Goal: Information Seeking & Learning: Learn about a topic

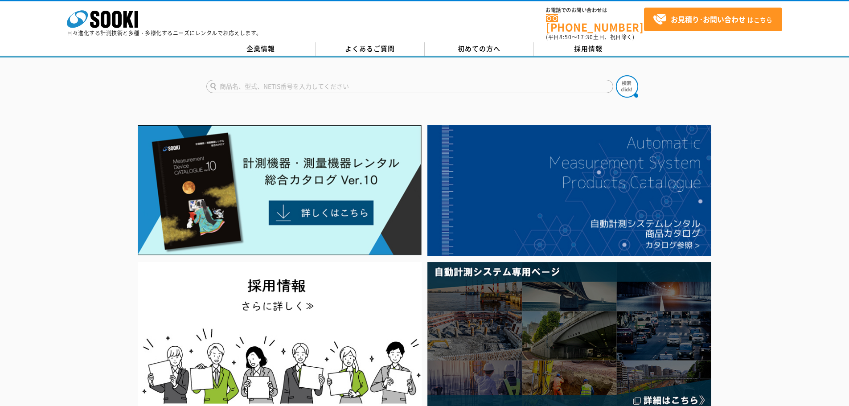
click at [306, 81] on input "text" at bounding box center [409, 86] width 407 height 13
type input "s"
type input "シースネイク"
click at [616, 75] on button at bounding box center [627, 86] width 22 height 22
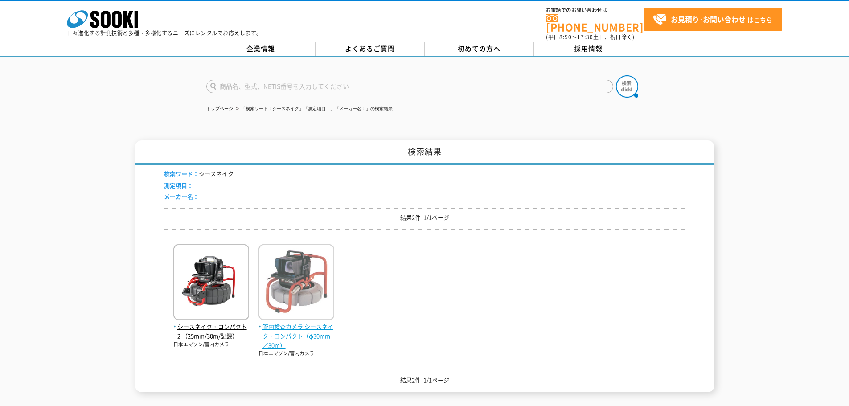
scroll to position [45, 0]
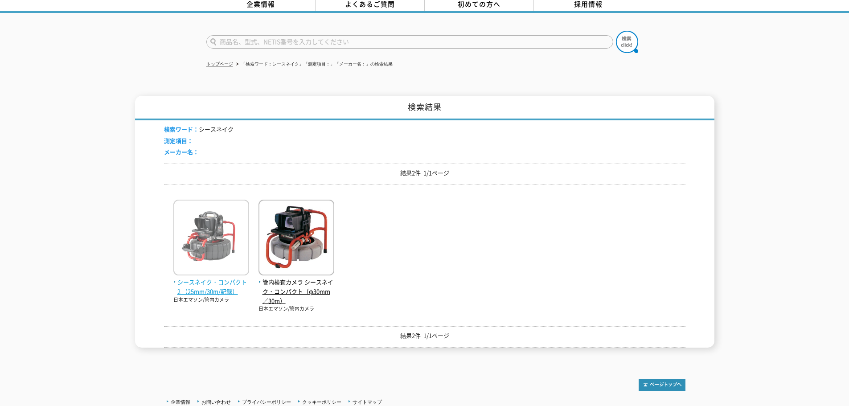
click at [223, 236] on img at bounding box center [211, 239] width 76 height 78
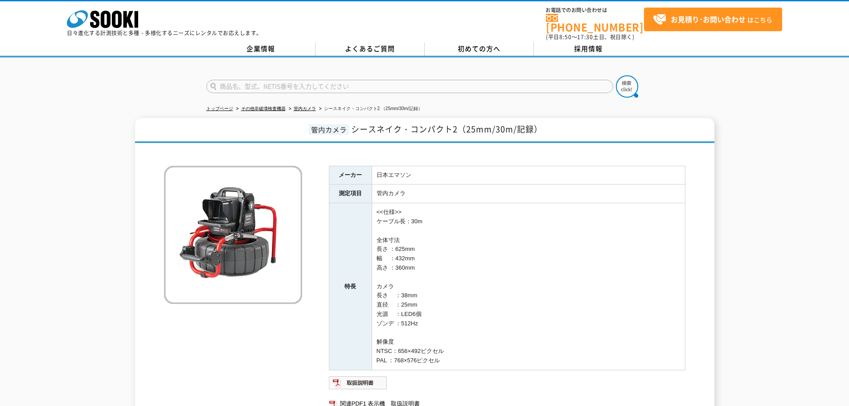
scroll to position [127, 0]
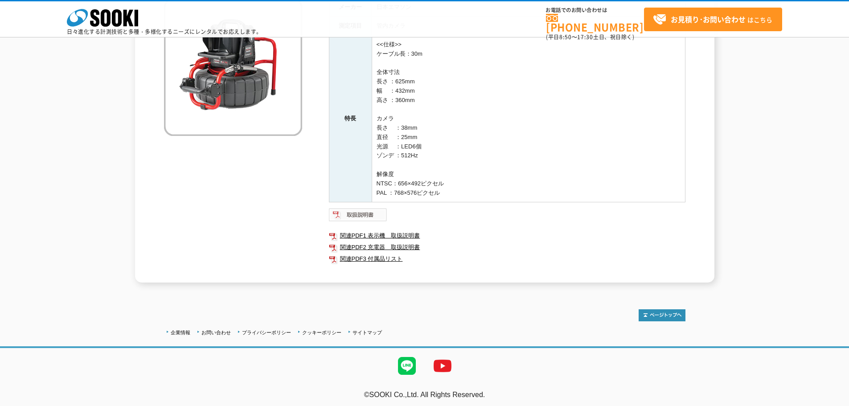
click at [373, 214] on img at bounding box center [358, 215] width 58 height 14
click at [354, 167] on th "特長" at bounding box center [350, 118] width 43 height 167
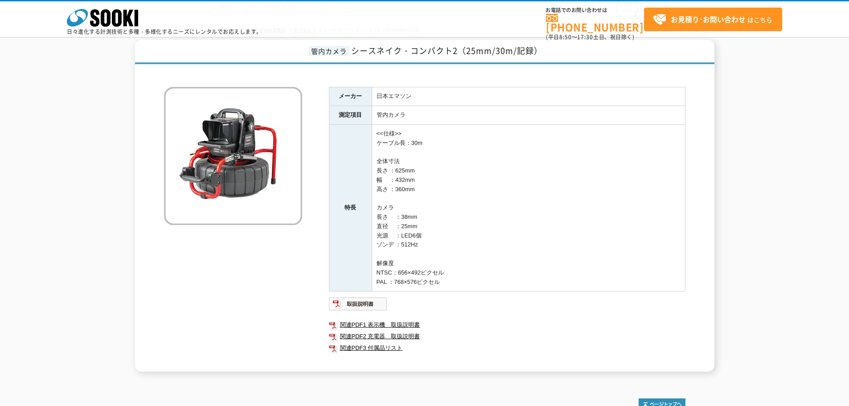
scroll to position [82, 0]
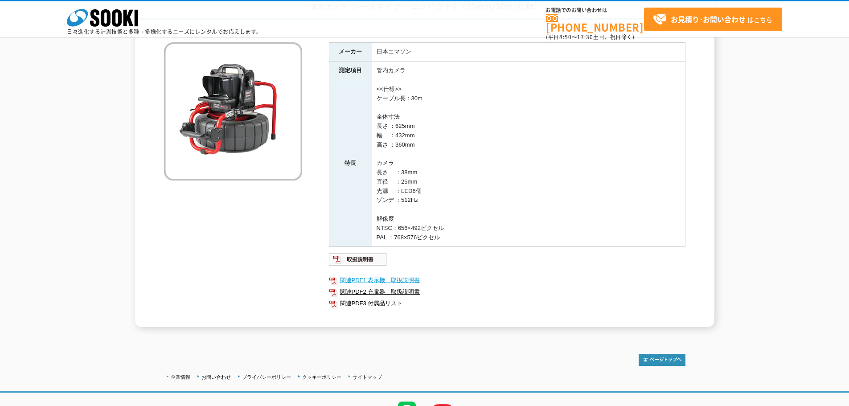
click at [407, 278] on link "関連PDF1 表示機＿取扱説明書" at bounding box center [507, 281] width 357 height 12
click at [388, 295] on link "関連PDF2 充電器＿取扱説明書" at bounding box center [507, 292] width 357 height 12
click at [377, 290] on link "関連PDF2 充電器＿取扱説明書" at bounding box center [507, 292] width 357 height 12
click at [393, 306] on link "関連PDF3 付属品リスト" at bounding box center [507, 304] width 357 height 12
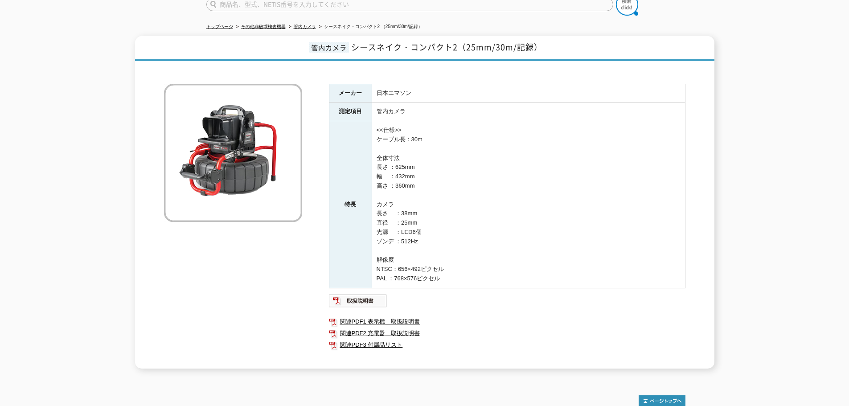
scroll to position [0, 0]
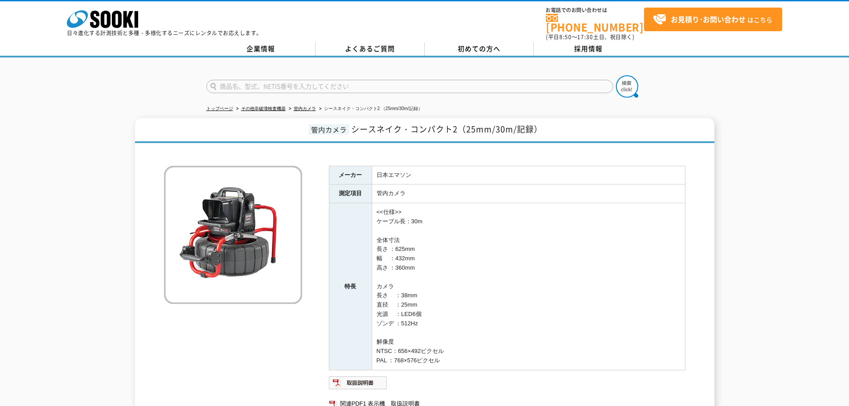
click at [300, 80] on input "text" at bounding box center [409, 86] width 407 height 13
type input "商品名、型式、NETIS番号を入力してください"
click at [314, 106] on link "管内カメラ" at bounding box center [305, 108] width 22 height 5
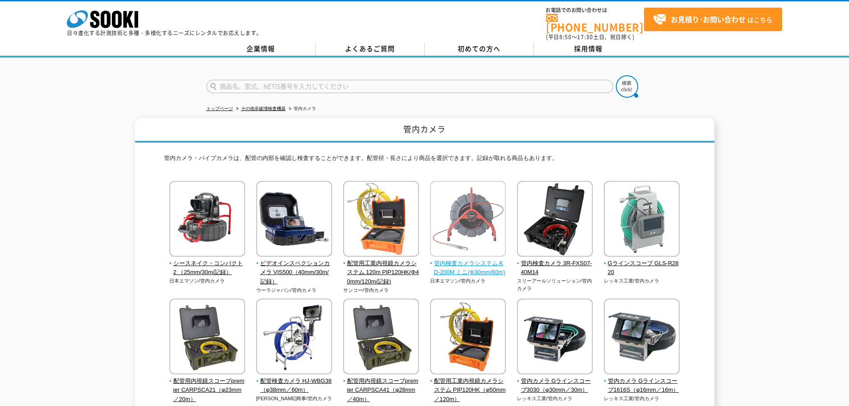
click at [480, 231] on img at bounding box center [468, 220] width 76 height 78
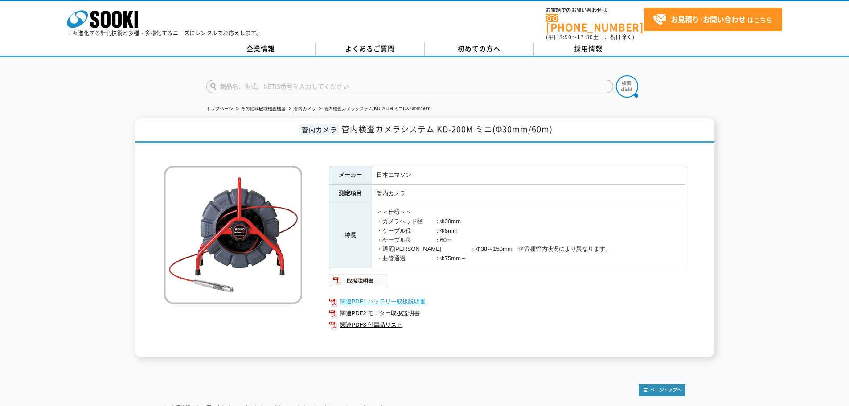
scroll to position [45, 0]
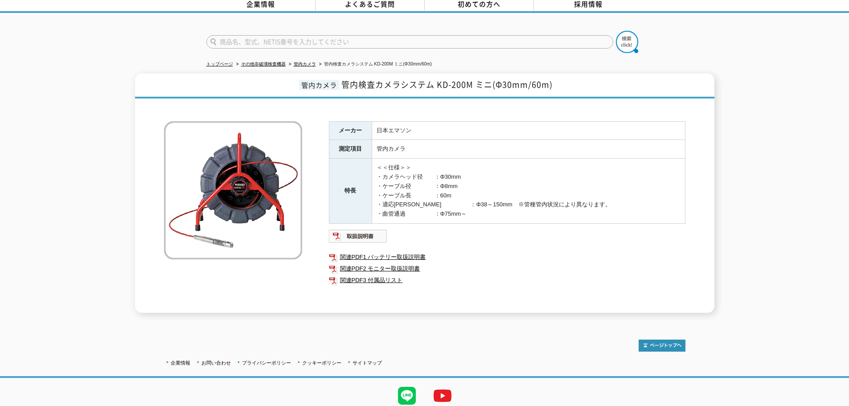
drag, startPoint x: 376, startPoint y: 233, endPoint x: 680, endPoint y: 194, distance: 306.5
click at [716, 186] on div "管内カメラ 管内検査カメラシステム KD-200M ミニ(Φ30mm/60m) メーカー 日本エマソン 測定項目 管内カメラ 特長 ＜＜仕様＞＞ ・カメラヘッ…" at bounding box center [424, 193] width 849 height 239
click at [338, 229] on img at bounding box center [358, 236] width 58 height 14
click at [409, 263] on link "関連PDF2 モニター取扱説明書" at bounding box center [507, 269] width 357 height 12
click at [375, 279] on link "関連PDF3 付属品リスト" at bounding box center [507, 281] width 357 height 12
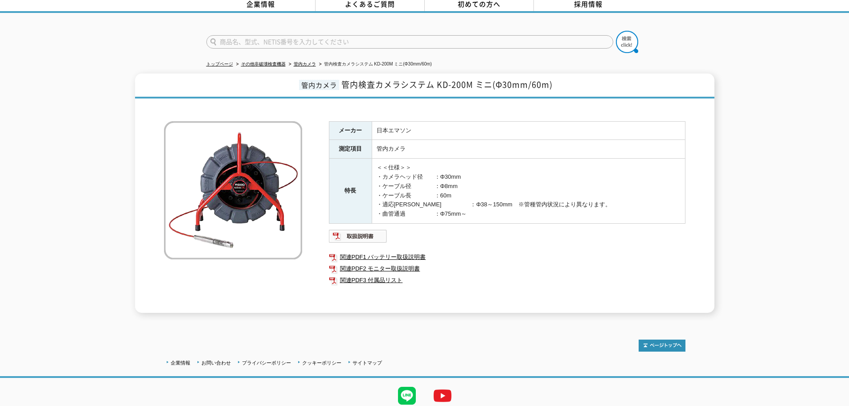
click at [355, 38] on input "text" at bounding box center [409, 41] width 407 height 13
type input "商品名、型式、NETIS番号を入力してください"
click at [308, 62] on link "管内カメラ" at bounding box center [305, 64] width 22 height 5
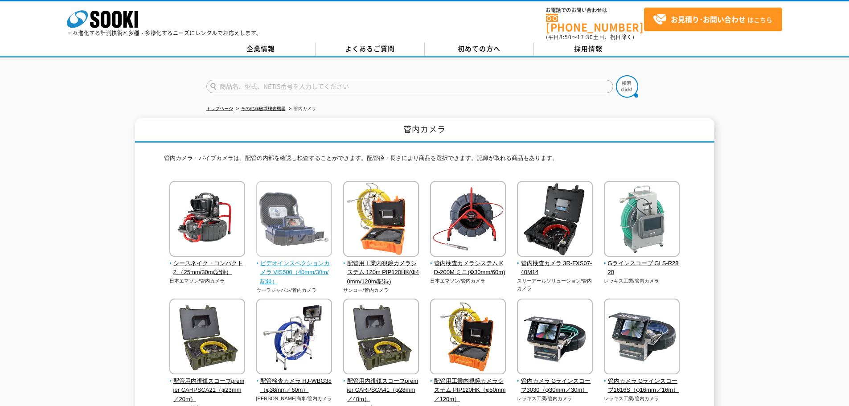
click at [319, 220] on img at bounding box center [294, 220] width 76 height 78
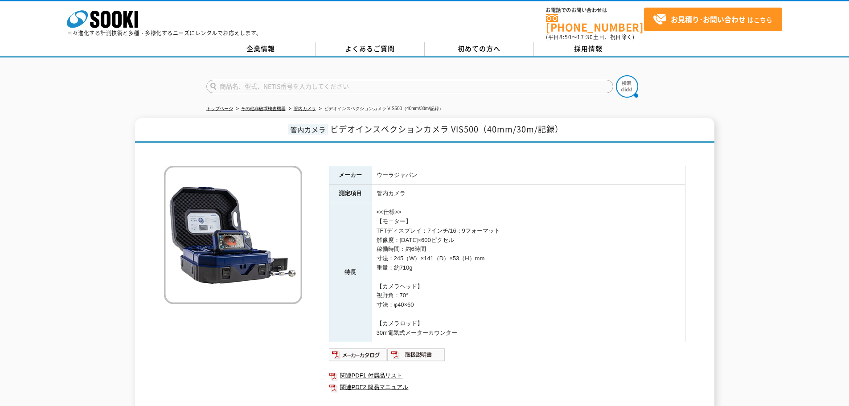
scroll to position [89, 0]
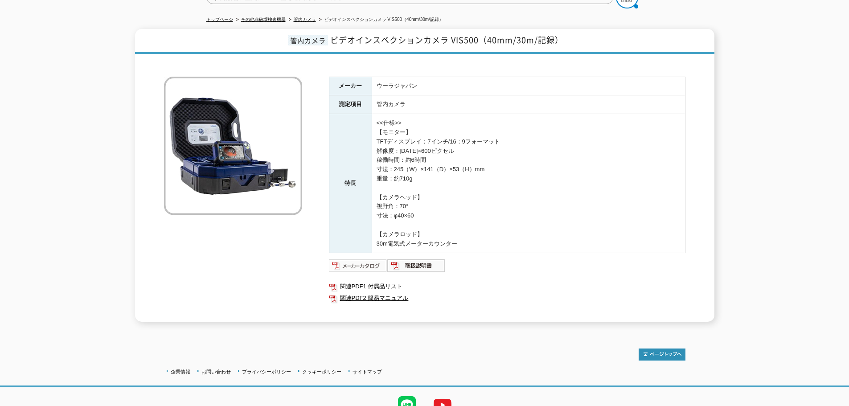
click at [371, 259] on img at bounding box center [358, 266] width 58 height 14
click at [435, 259] on img at bounding box center [416, 266] width 58 height 14
click at [386, 281] on link "関連PDF1 付属品リスト" at bounding box center [507, 287] width 357 height 12
click at [357, 265] on img at bounding box center [358, 266] width 58 height 14
click at [471, 195] on td "<<仕様>> 【モニター】 TFTディスプレイ：7インチ/16：9フォーマット 解像度：[DATE]×600ピクセル 稼働時間：約6時間 寸法：245（W）×…" at bounding box center [528, 183] width 313 height 139
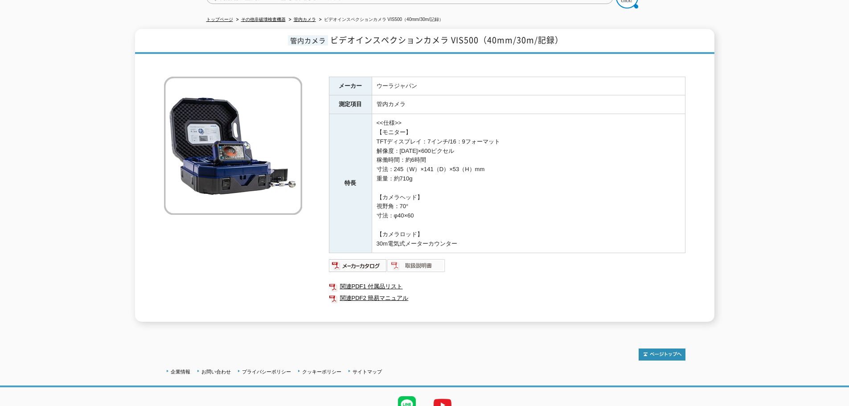
drag, startPoint x: 404, startPoint y: 262, endPoint x: 413, endPoint y: 254, distance: 12.6
click at [404, 262] on img at bounding box center [416, 266] width 58 height 14
